Goal: Communication & Community: Connect with others

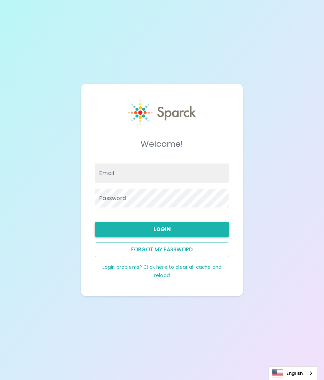
type input "[EMAIL_ADDRESS][DOMAIN_NAME]"
click at [165, 228] on button "Login" at bounding box center [162, 229] width 134 height 15
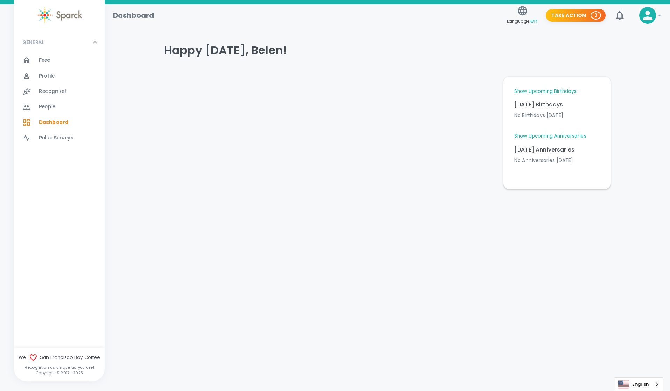
click at [324, 89] on link "Show Upcoming Birthdays" at bounding box center [545, 91] width 62 height 7
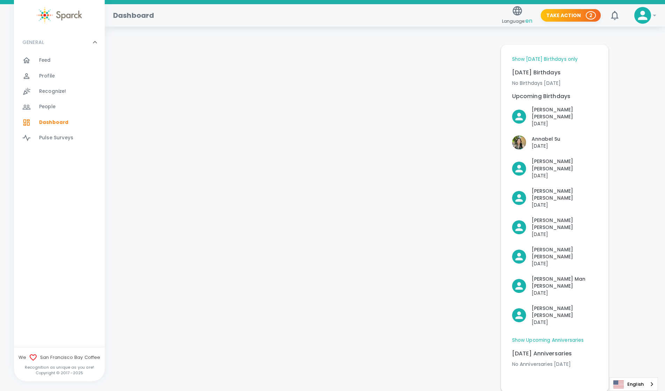
scroll to position [35, 0]
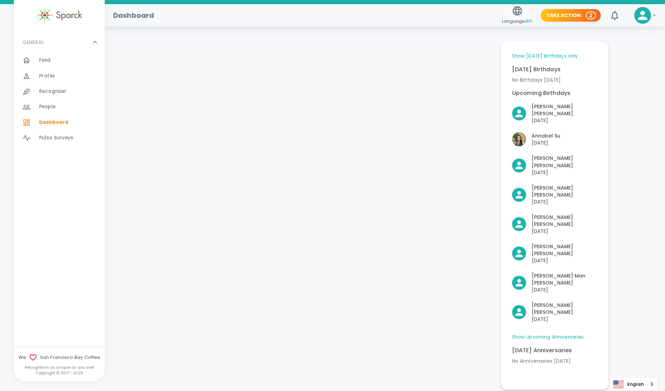
click at [324, 334] on link "Show Upcoming Anniversaries" at bounding box center [548, 337] width 72 height 7
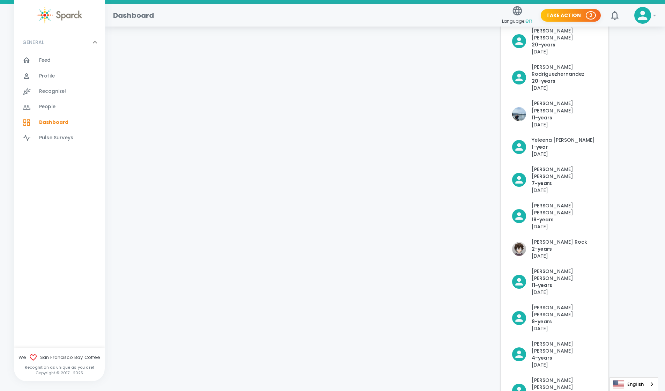
scroll to position [513, 0]
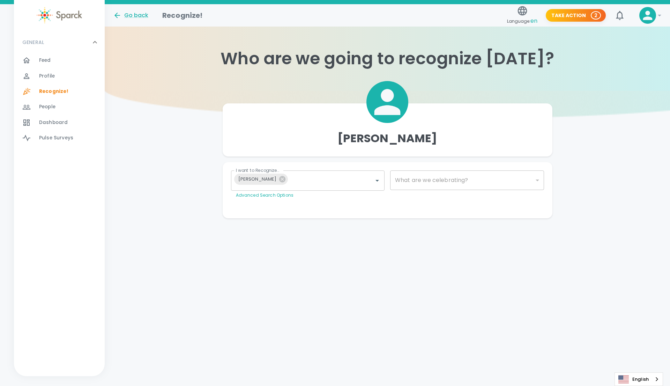
click at [50, 70] on div "Profile 0" at bounding box center [59, 75] width 91 height 15
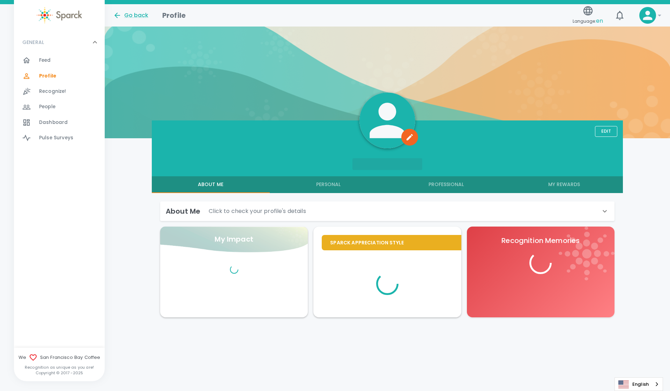
click at [50, 59] on span "Feed" at bounding box center [45, 60] width 12 height 7
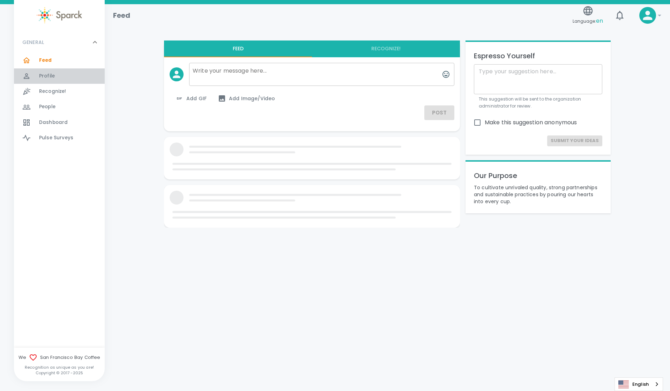
click at [52, 78] on span "Profile" at bounding box center [47, 76] width 16 height 7
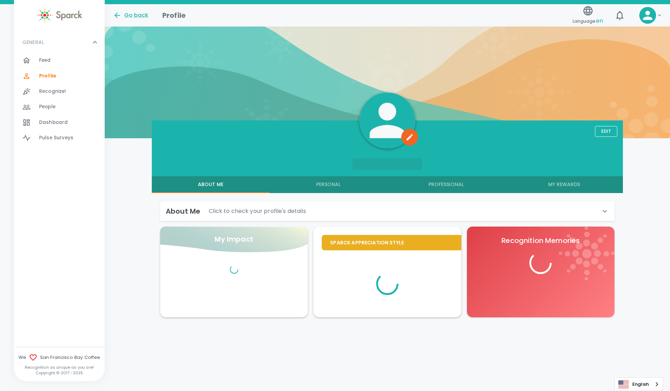
click at [58, 92] on span "Recognize!" at bounding box center [52, 91] width 27 height 7
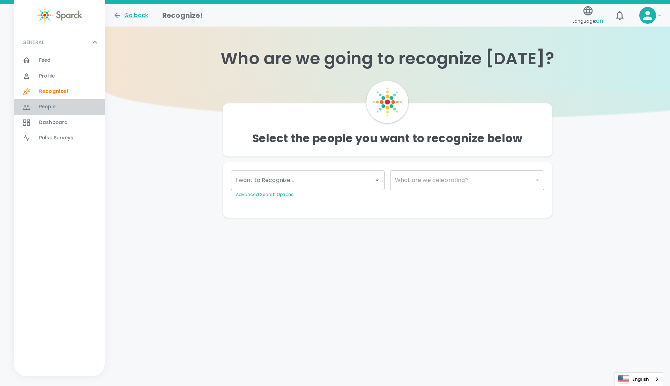
click at [60, 108] on div "People 0" at bounding box center [72, 107] width 66 height 10
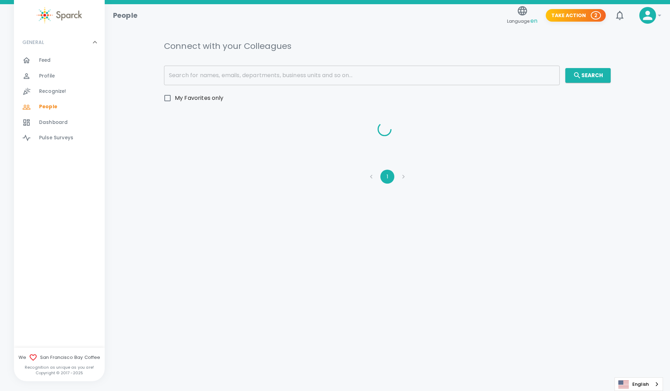
click at [65, 120] on span "Dashboard" at bounding box center [53, 122] width 29 height 7
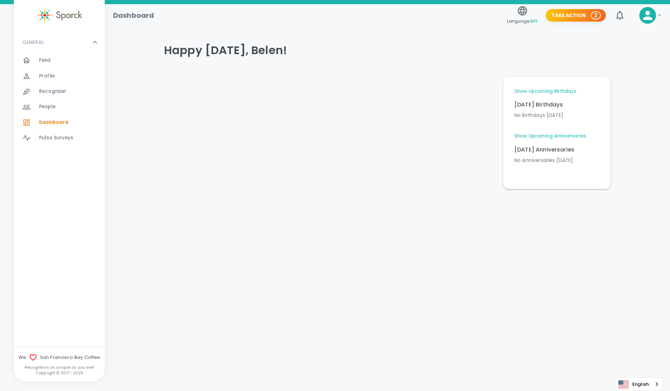
click at [324, 135] on link "Show Upcoming Anniversaries" at bounding box center [550, 136] width 72 height 7
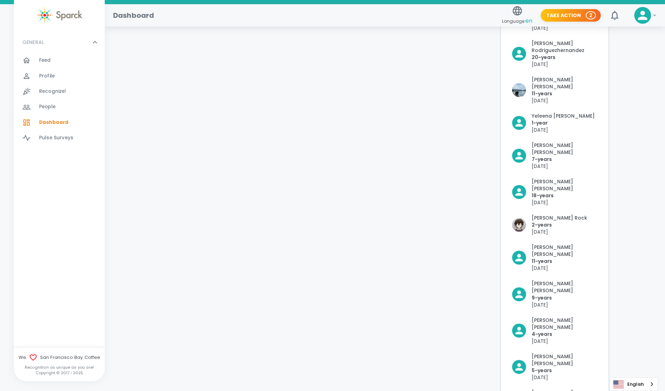
scroll to position [287, 0]
click at [324, 380] on p "Hugo Martinez" at bounding box center [564, 397] width 66 height 14
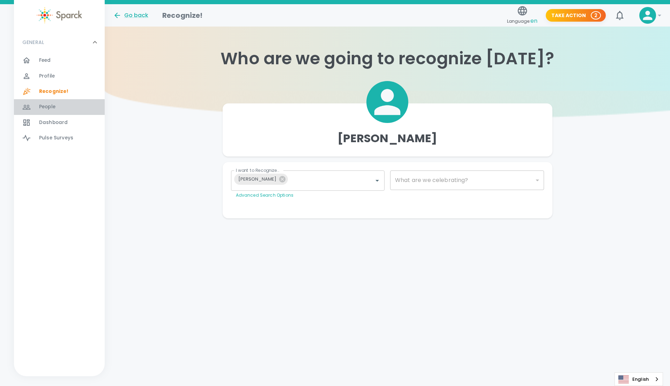
click at [57, 107] on div "People 0" at bounding box center [72, 107] width 66 height 10
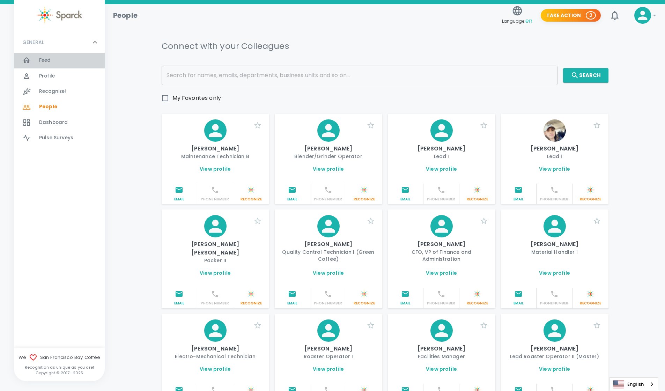
click at [48, 58] on span "Feed" at bounding box center [45, 60] width 12 height 7
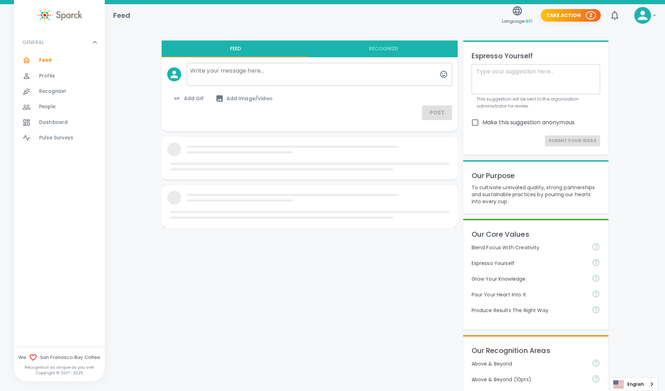
click at [66, 77] on div "Profile 0" at bounding box center [72, 76] width 66 height 10
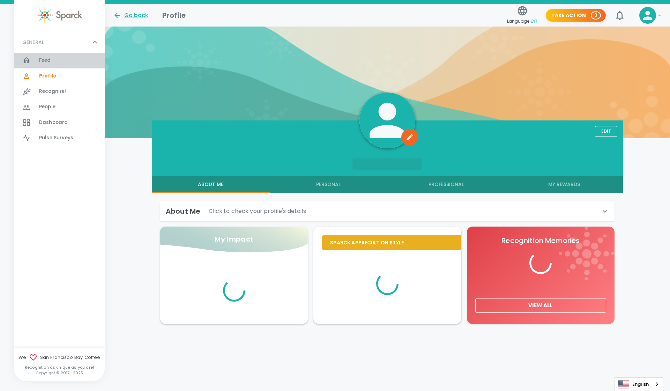
click at [62, 56] on div "Feed 0" at bounding box center [72, 60] width 66 height 10
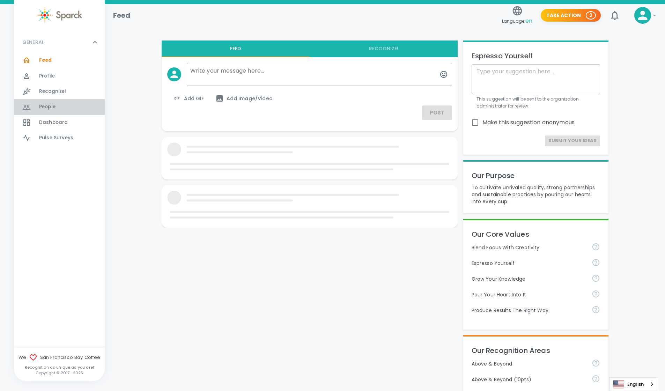
click at [48, 113] on div "People 0" at bounding box center [59, 106] width 91 height 15
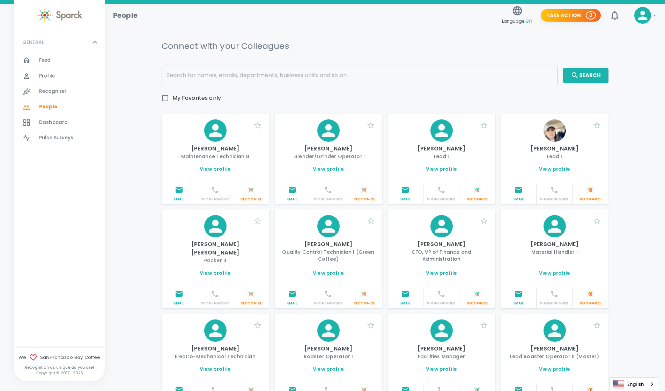
click at [291, 79] on input "text" at bounding box center [360, 76] width 396 height 20
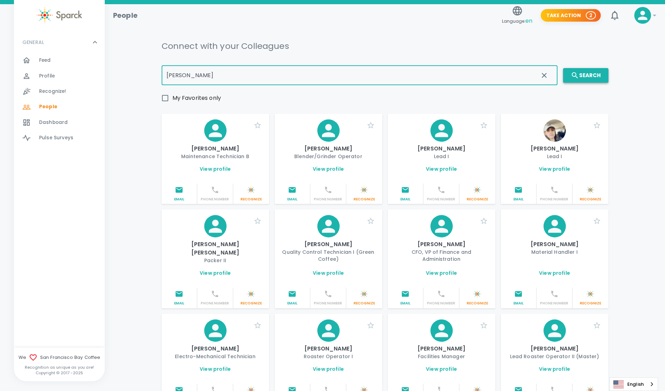
type input "hugo"
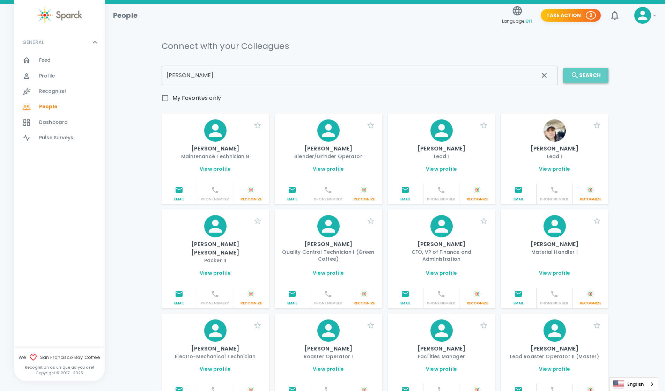
click at [324, 75] on button "Search" at bounding box center [585, 75] width 45 height 15
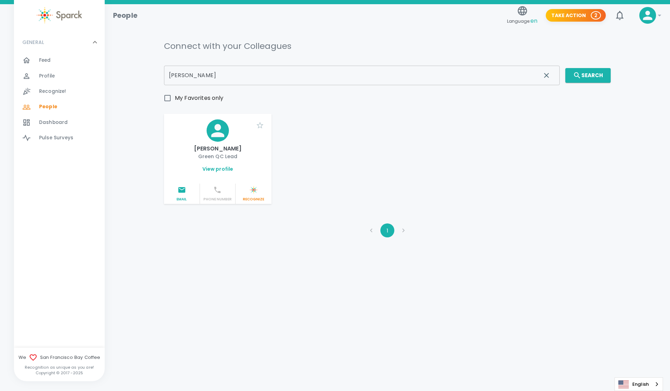
click at [221, 171] on link "View profile" at bounding box center [217, 168] width 31 height 7
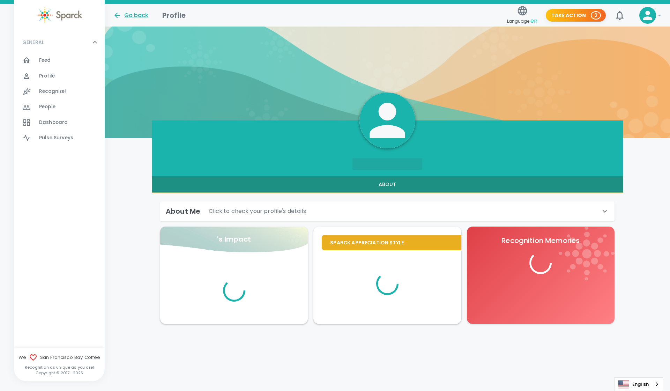
click at [324, 211] on div "About Me Click to check your profile's details" at bounding box center [383, 211] width 435 height 11
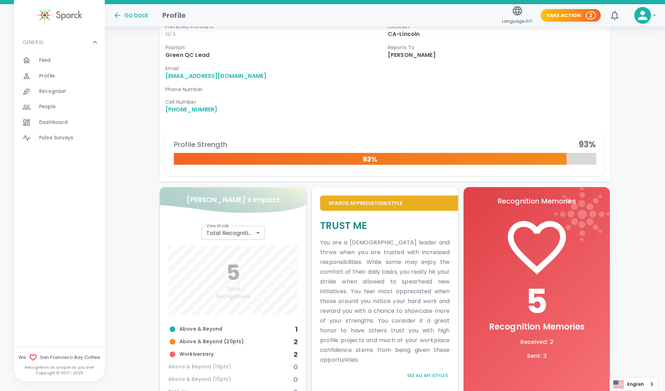
scroll to position [200, 0]
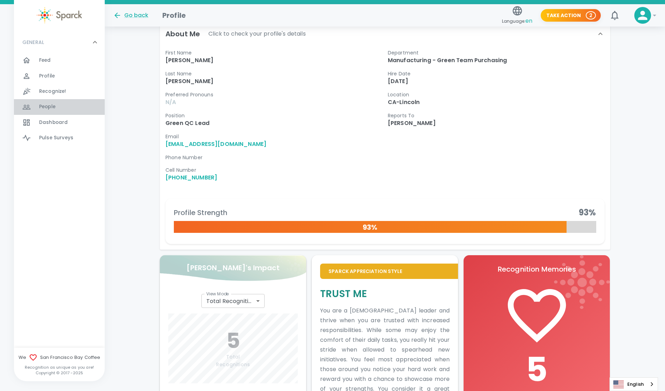
click at [55, 108] on span "People" at bounding box center [47, 106] width 16 height 7
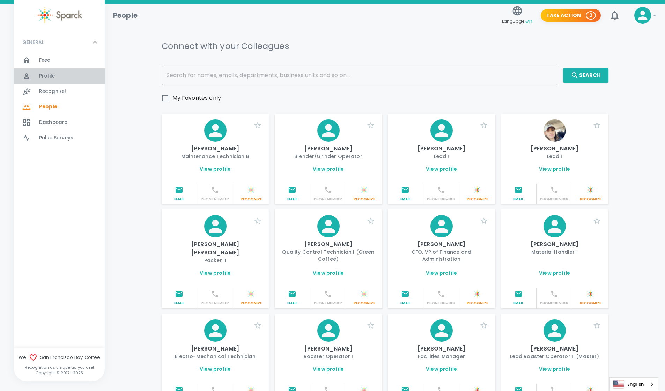
click at [59, 71] on div "Profile 0" at bounding box center [72, 76] width 66 height 10
